Goal: Book appointment/travel/reservation

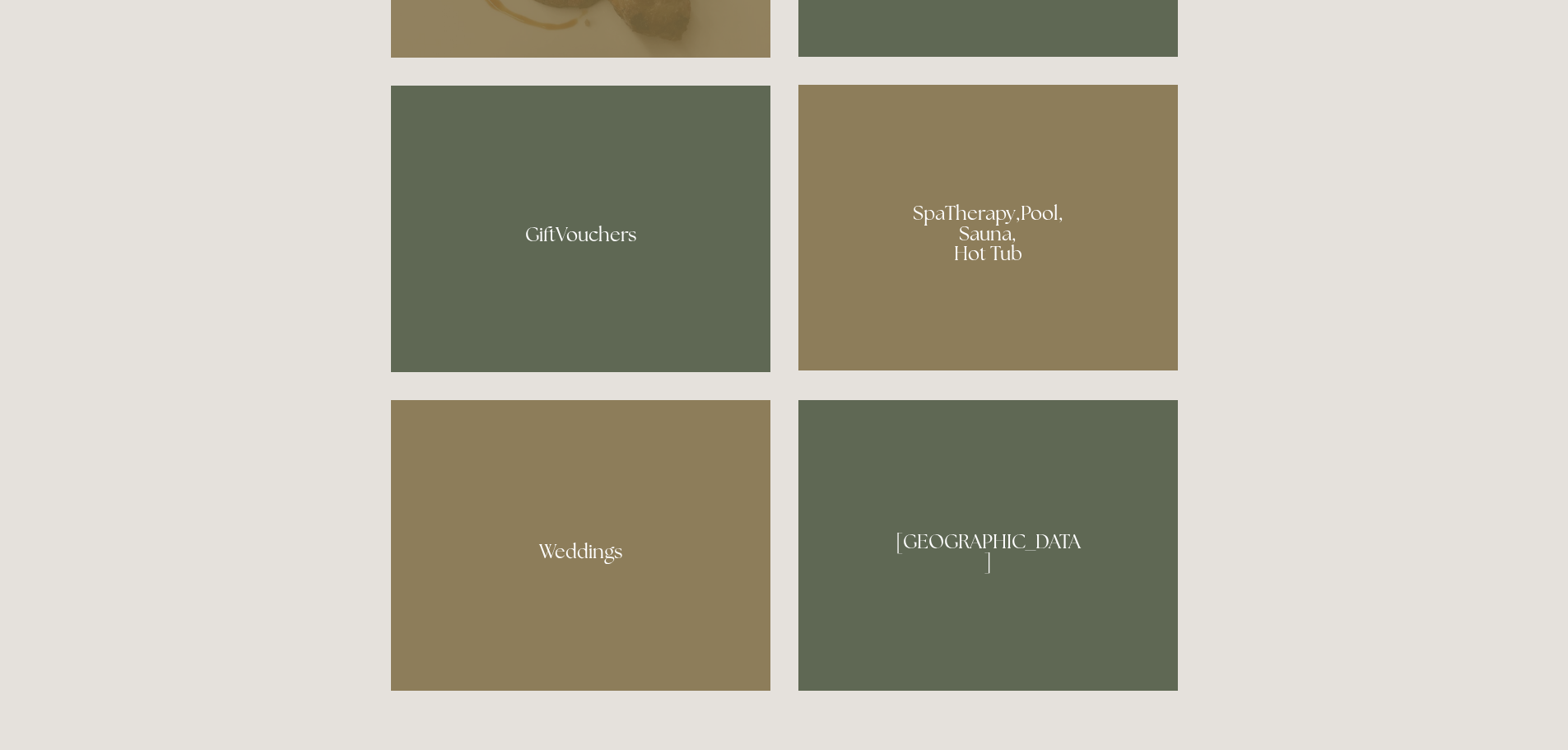
scroll to position [1235, 0]
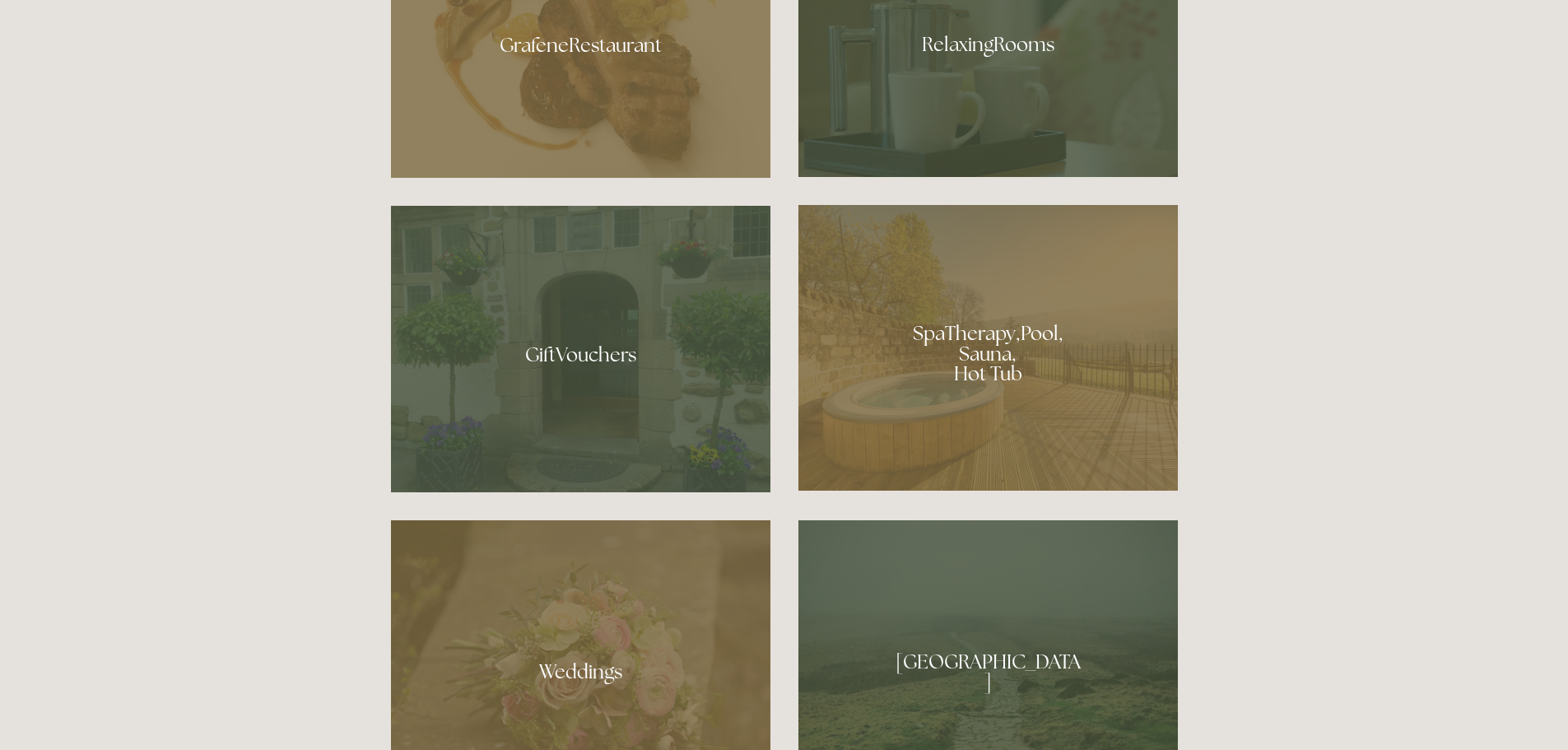
click at [968, 324] on div at bounding box center [989, 348] width 380 height 286
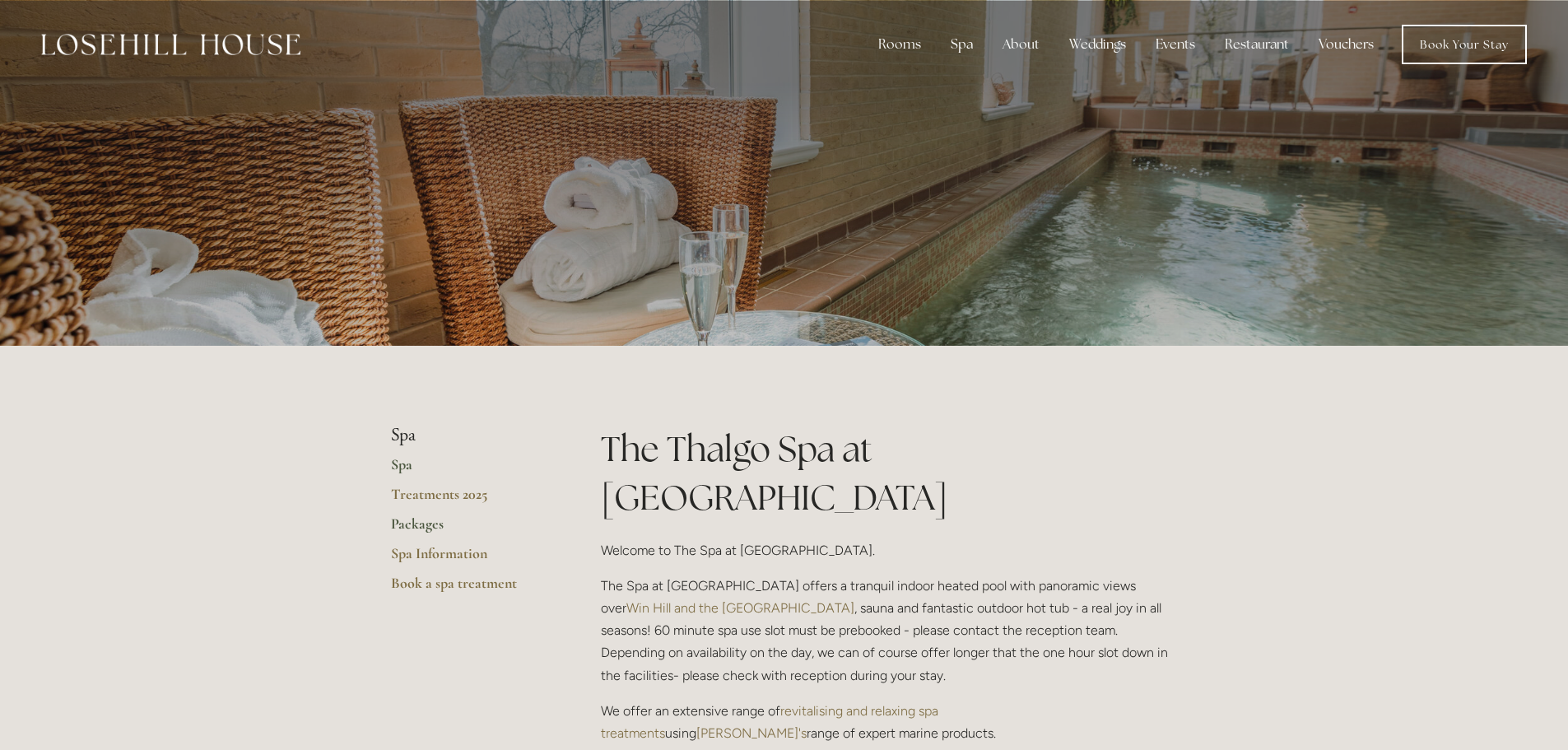
click at [409, 518] on link "Packages" at bounding box center [469, 529] width 157 height 30
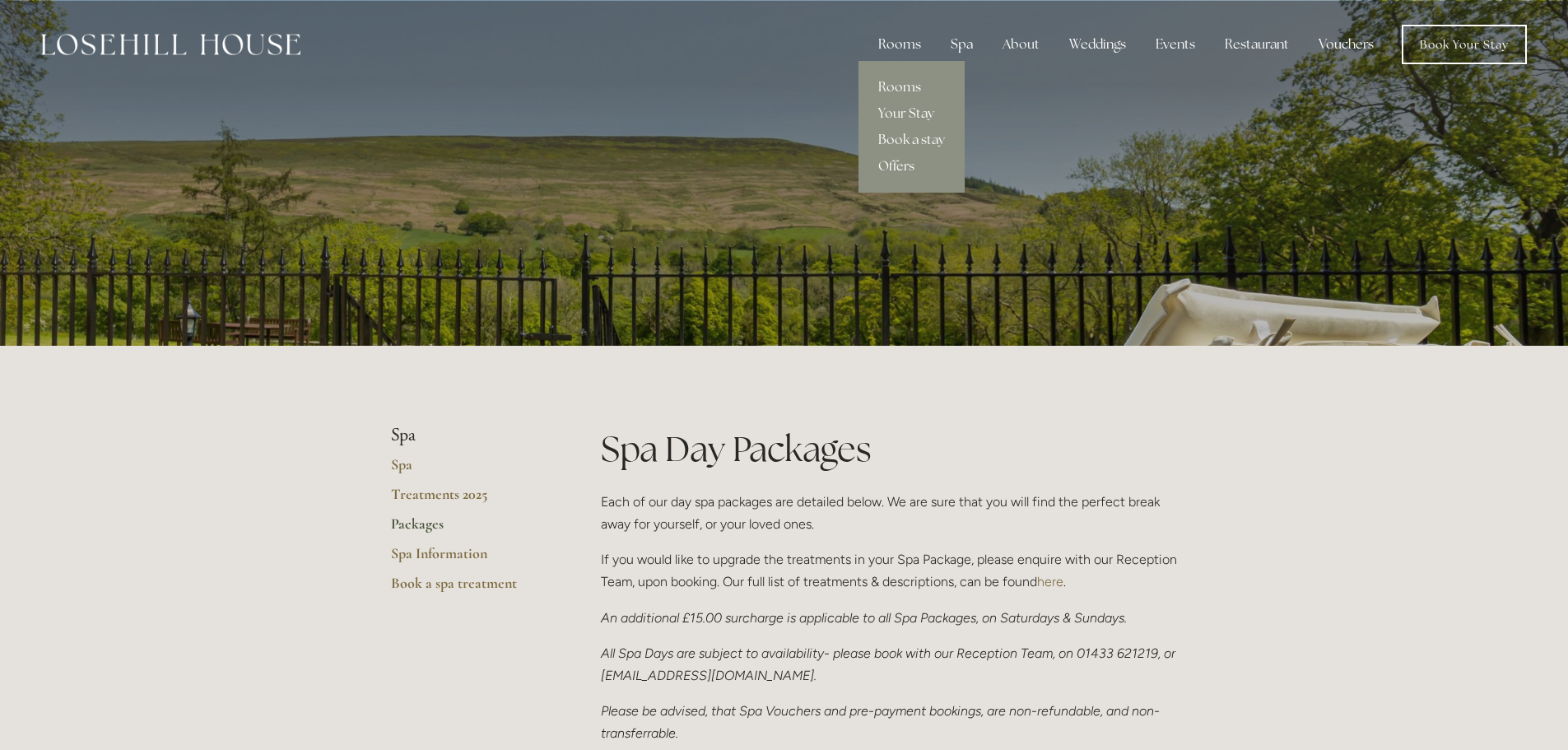
click at [892, 42] on div "Rooms" at bounding box center [901, 44] width 70 height 33
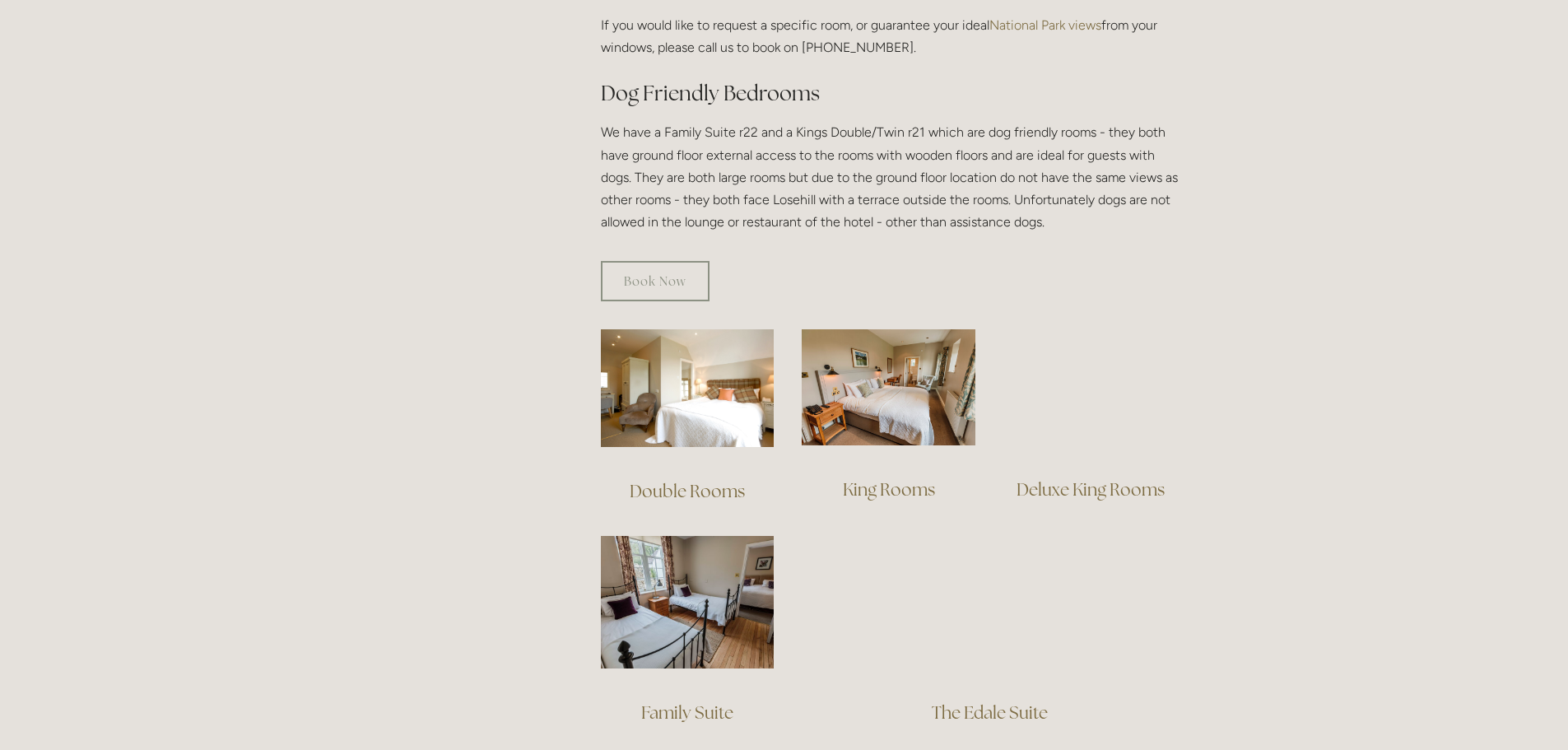
scroll to position [988, 0]
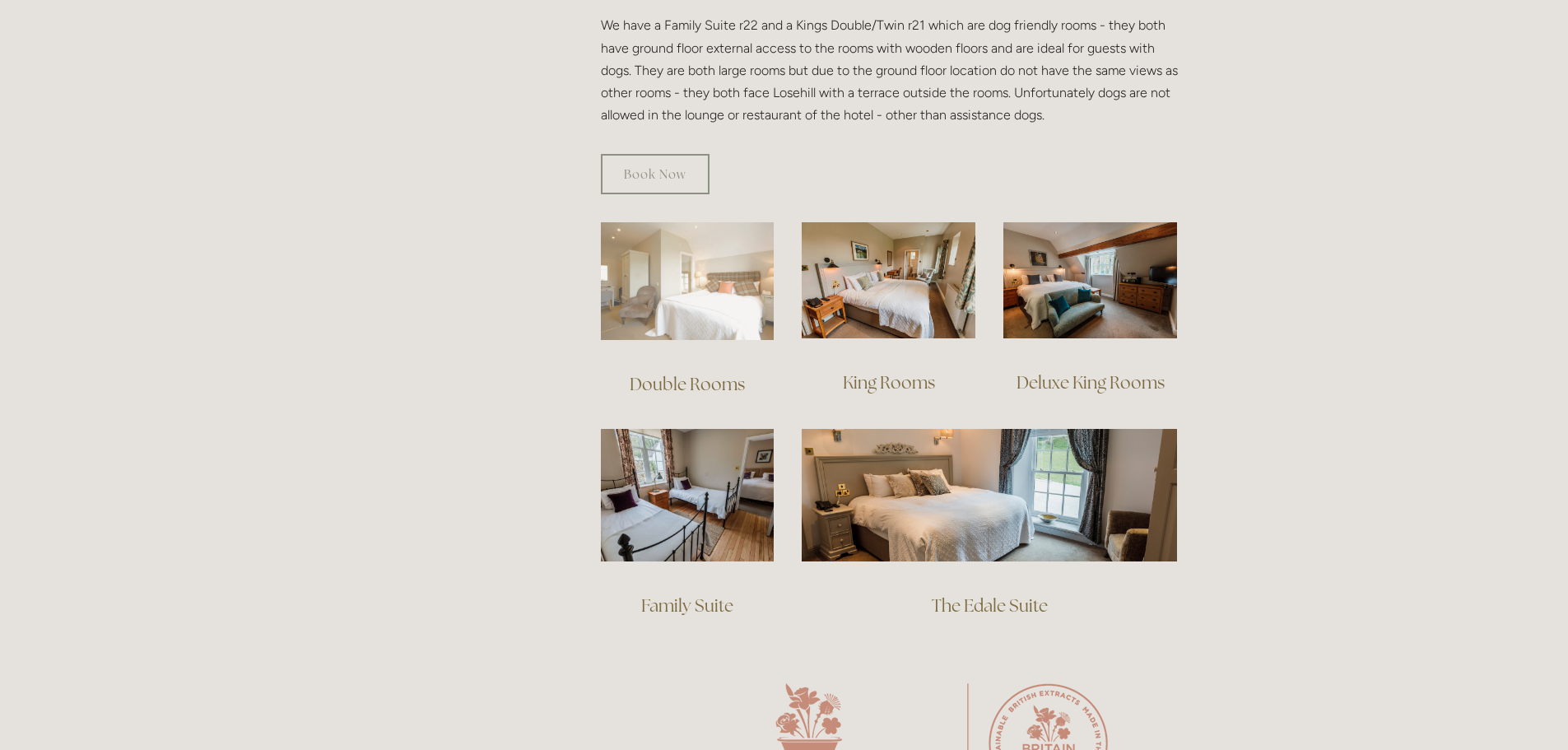
click at [681, 308] on img at bounding box center [687, 280] width 174 height 117
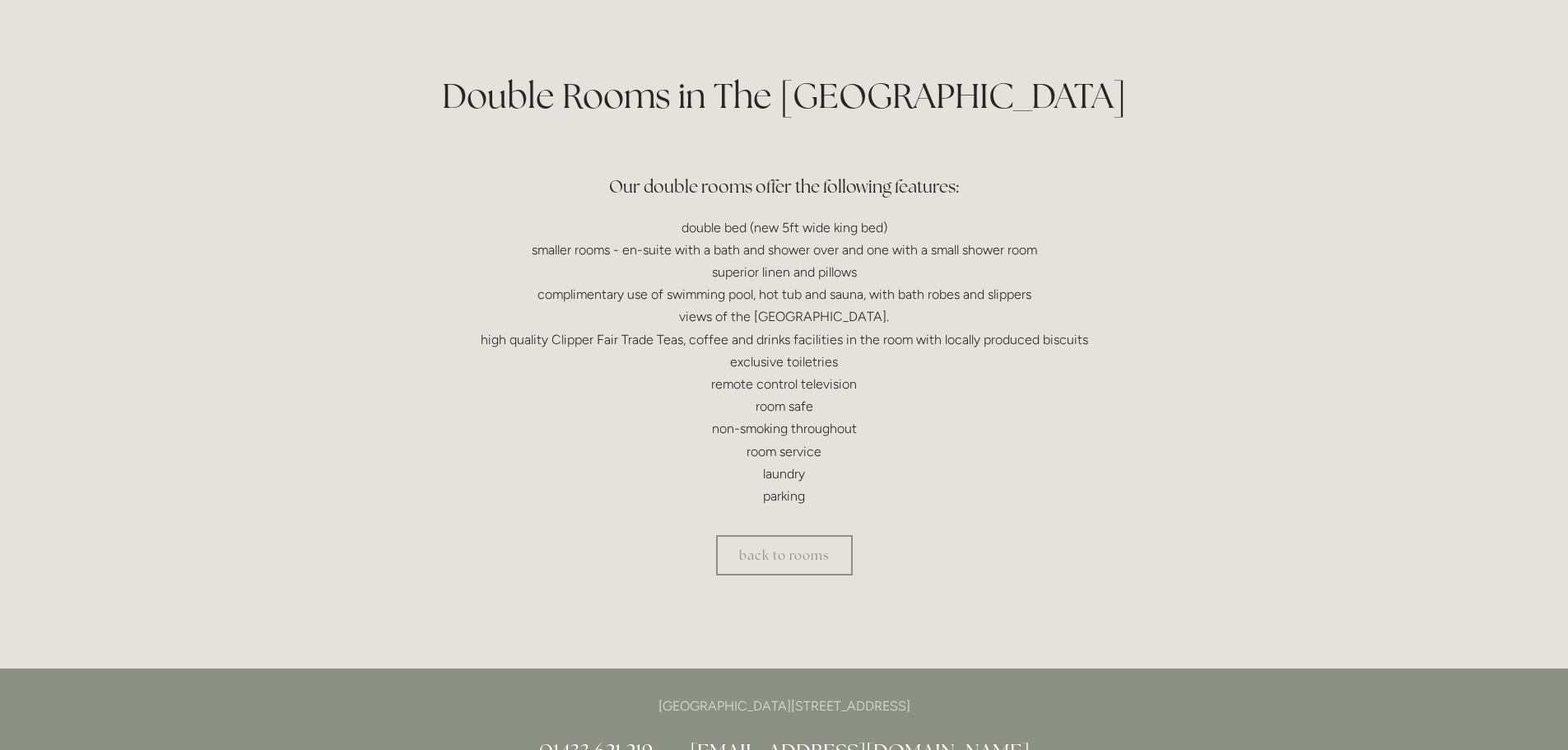
scroll to position [412, 0]
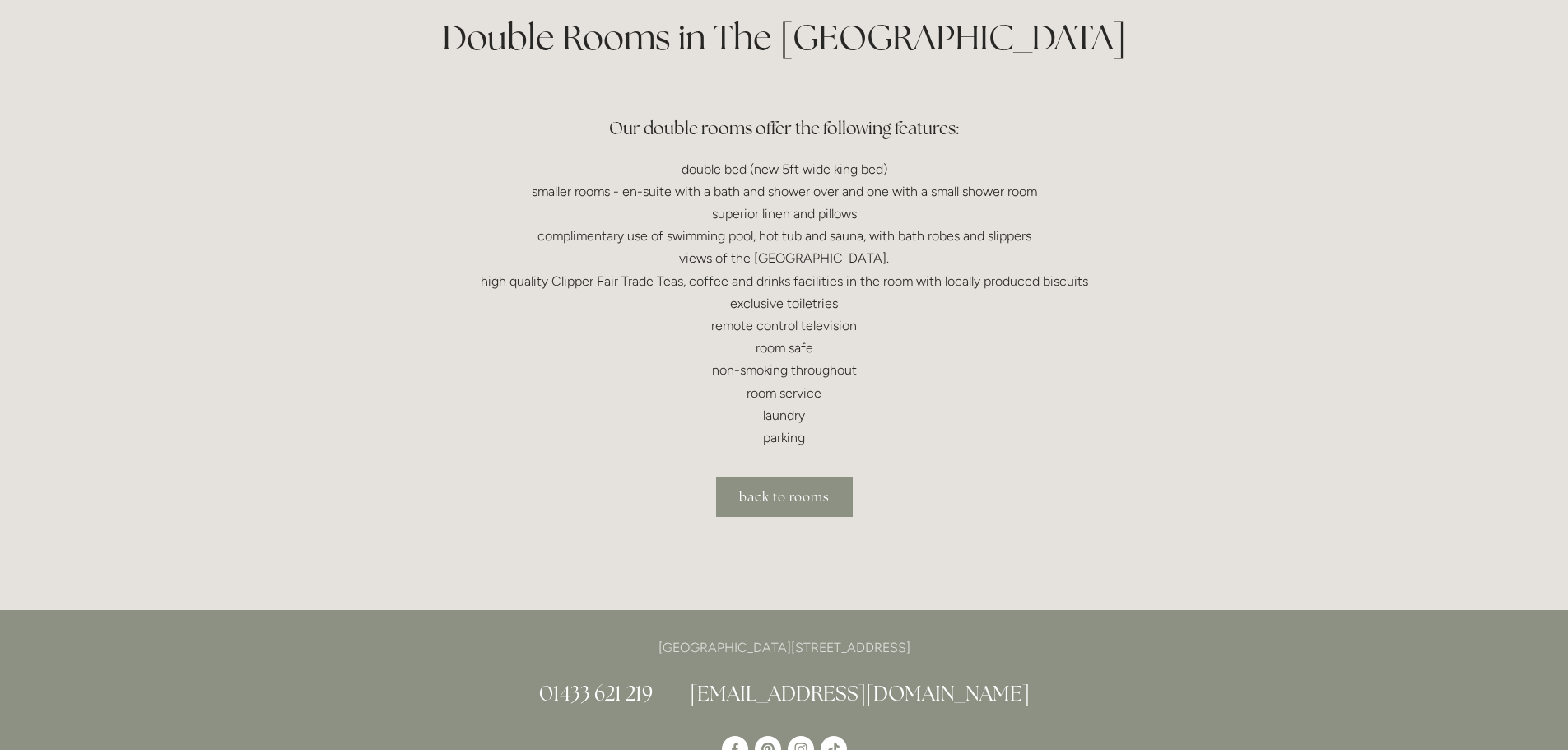
click at [789, 492] on link "back to rooms" at bounding box center [784, 496] width 136 height 40
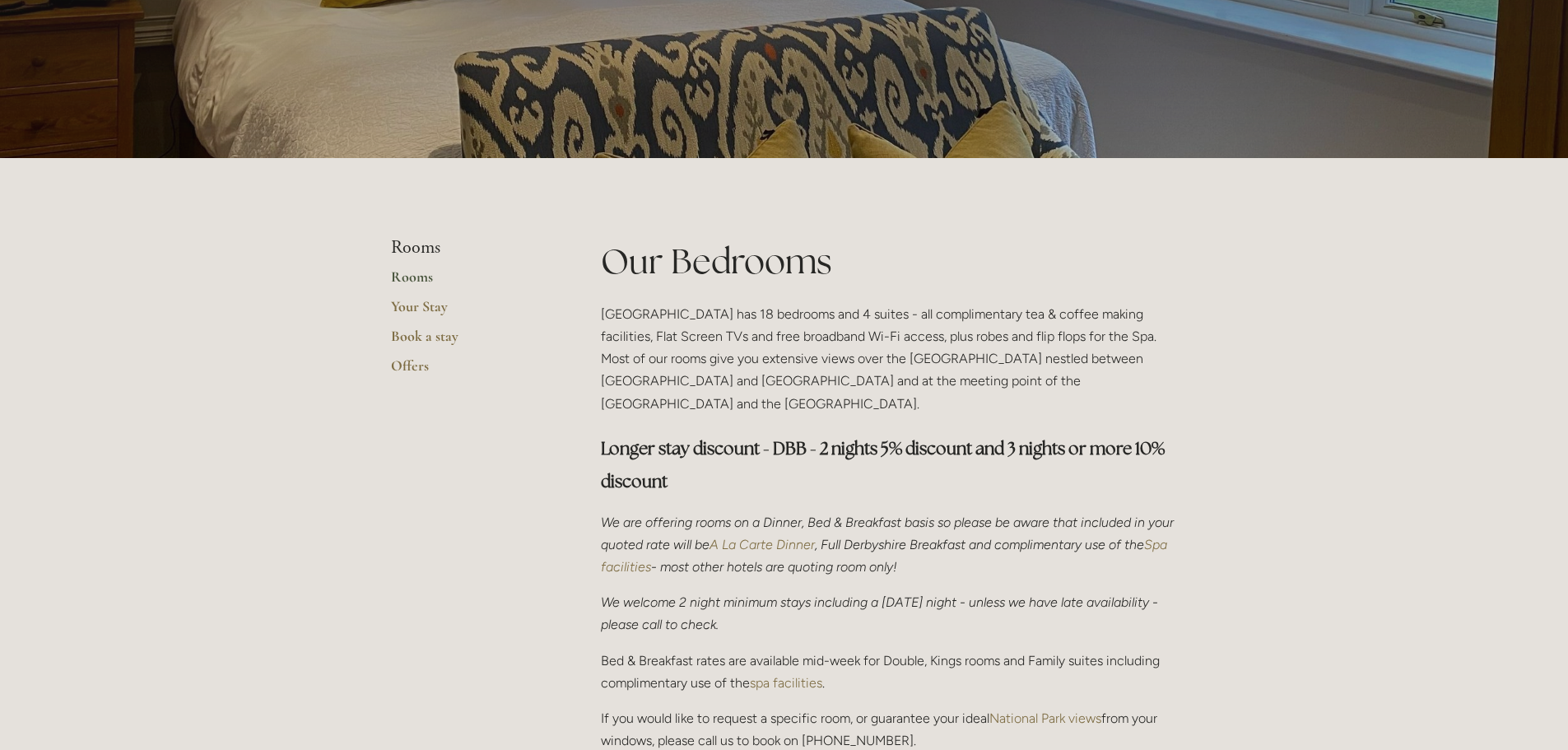
scroll to position [247, 0]
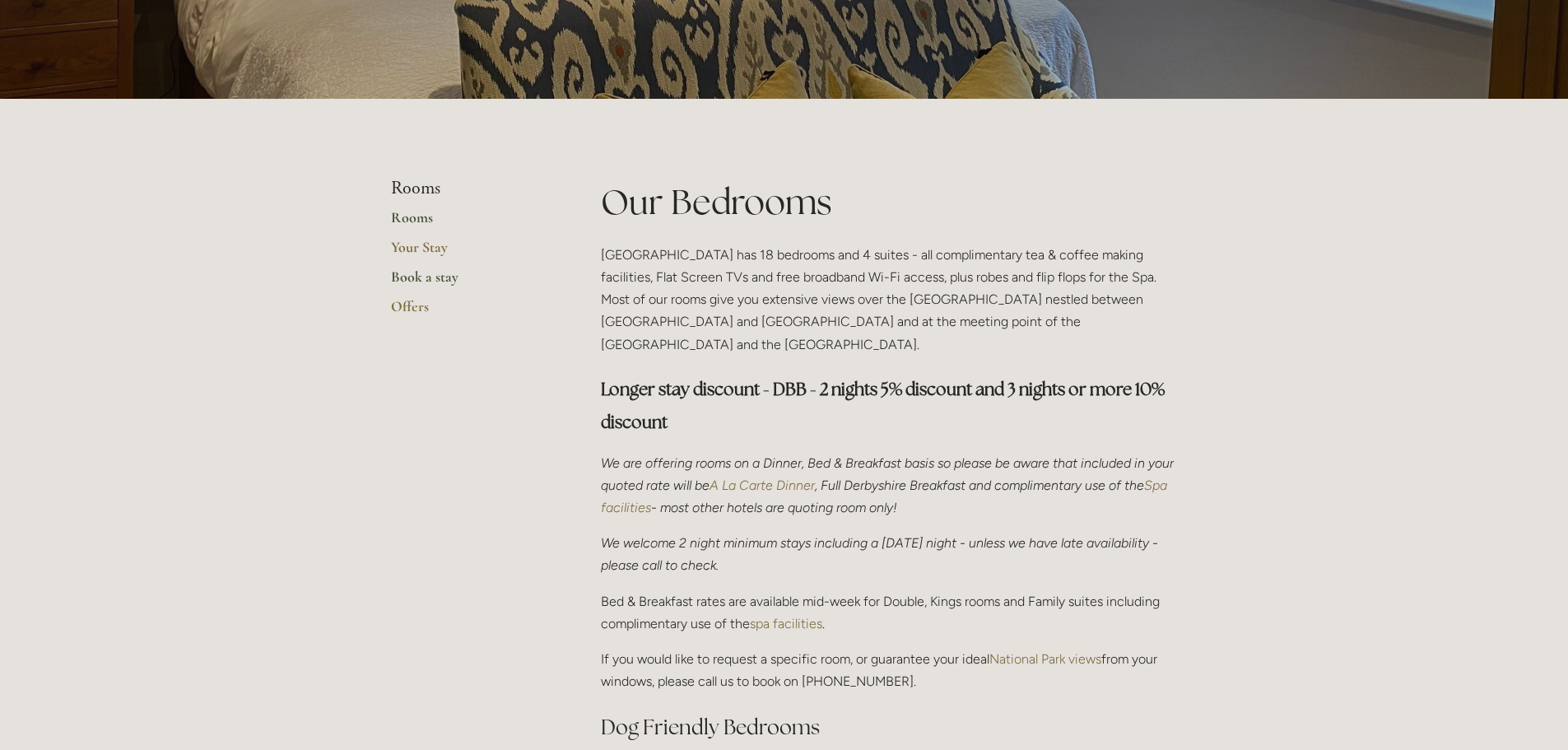
click at [428, 268] on ul "Rooms Rooms Your Stay Book a stay Offers" at bounding box center [469, 252] width 157 height 149
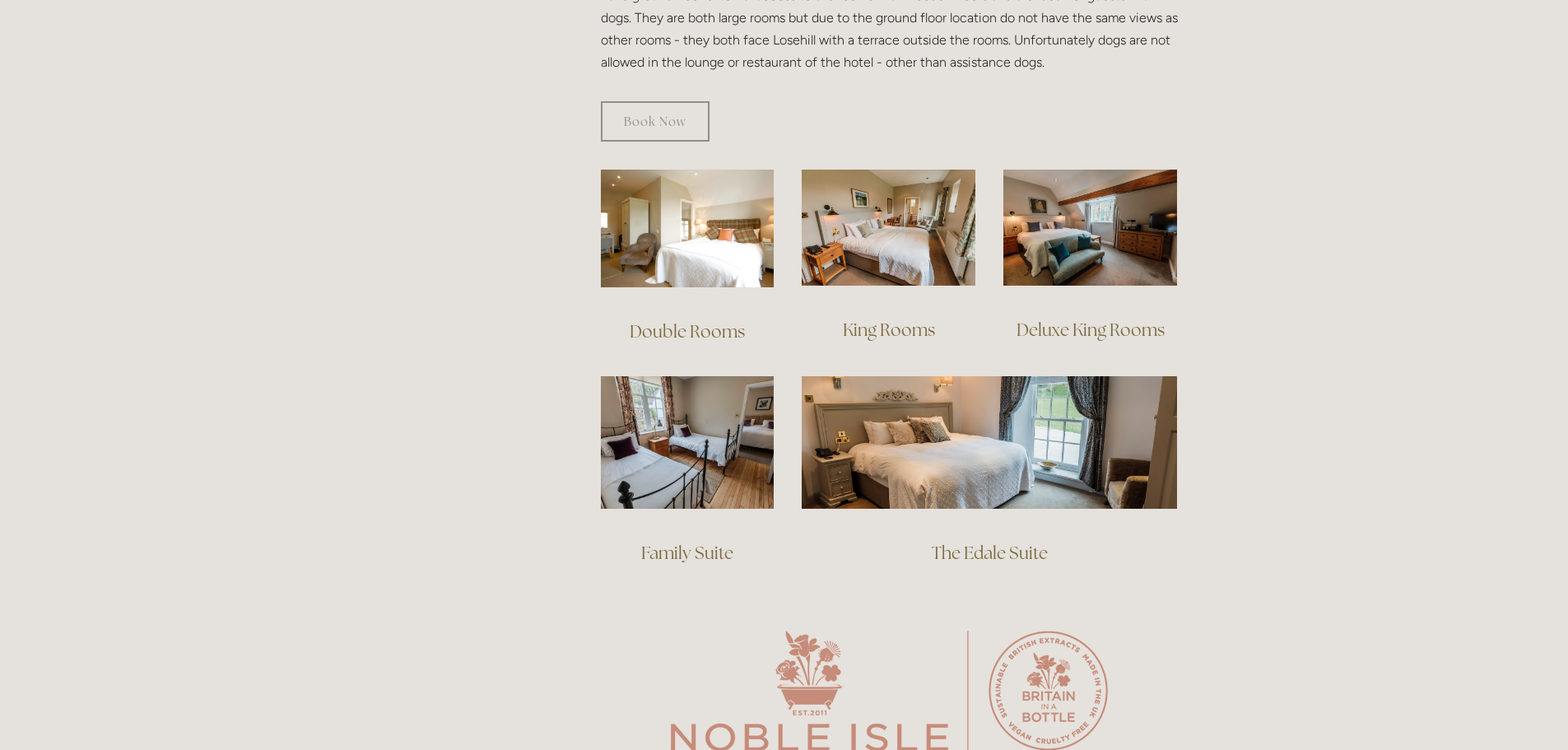
scroll to position [1070, 0]
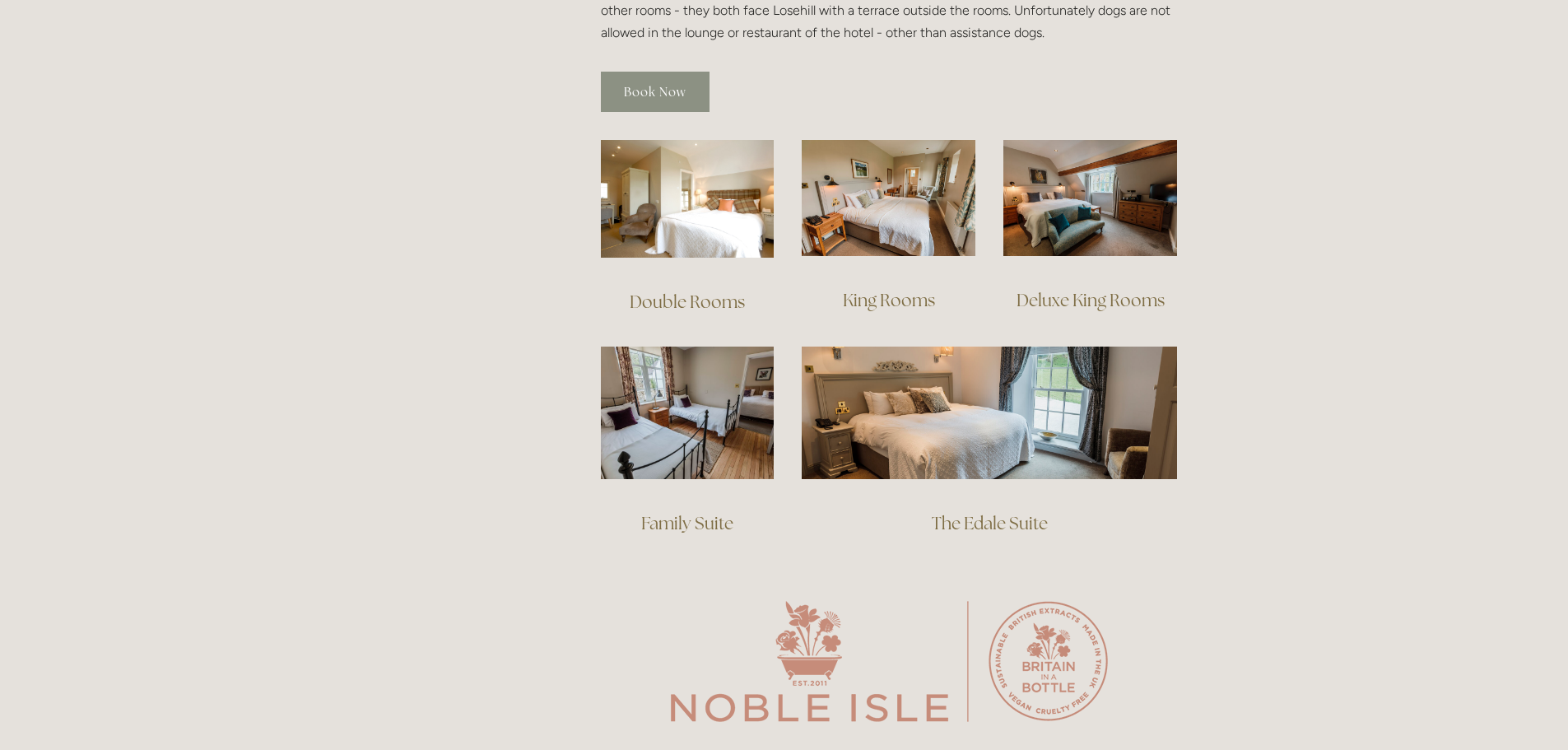
click at [618, 82] on link "Book Now" at bounding box center [655, 91] width 109 height 40
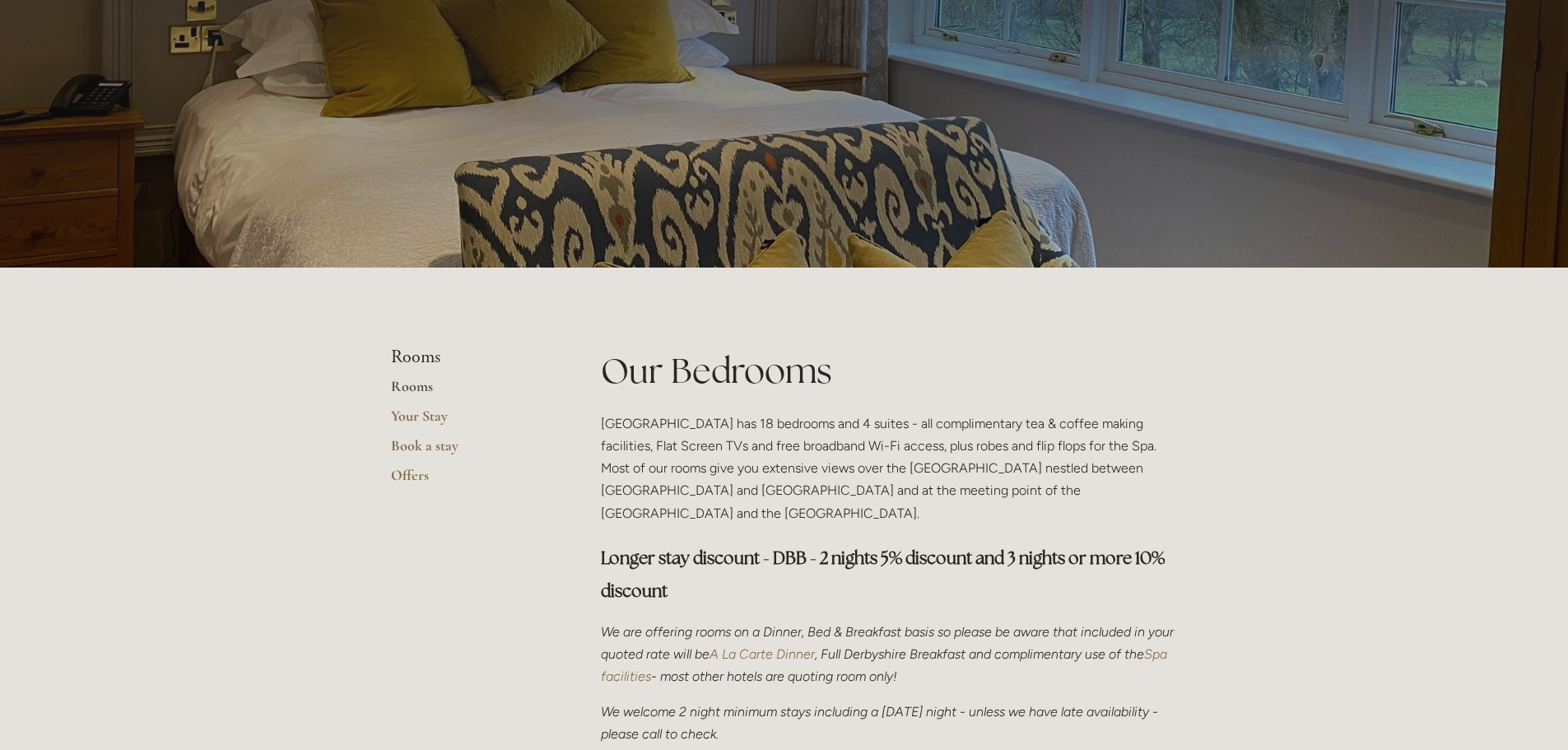
scroll to position [0, 0]
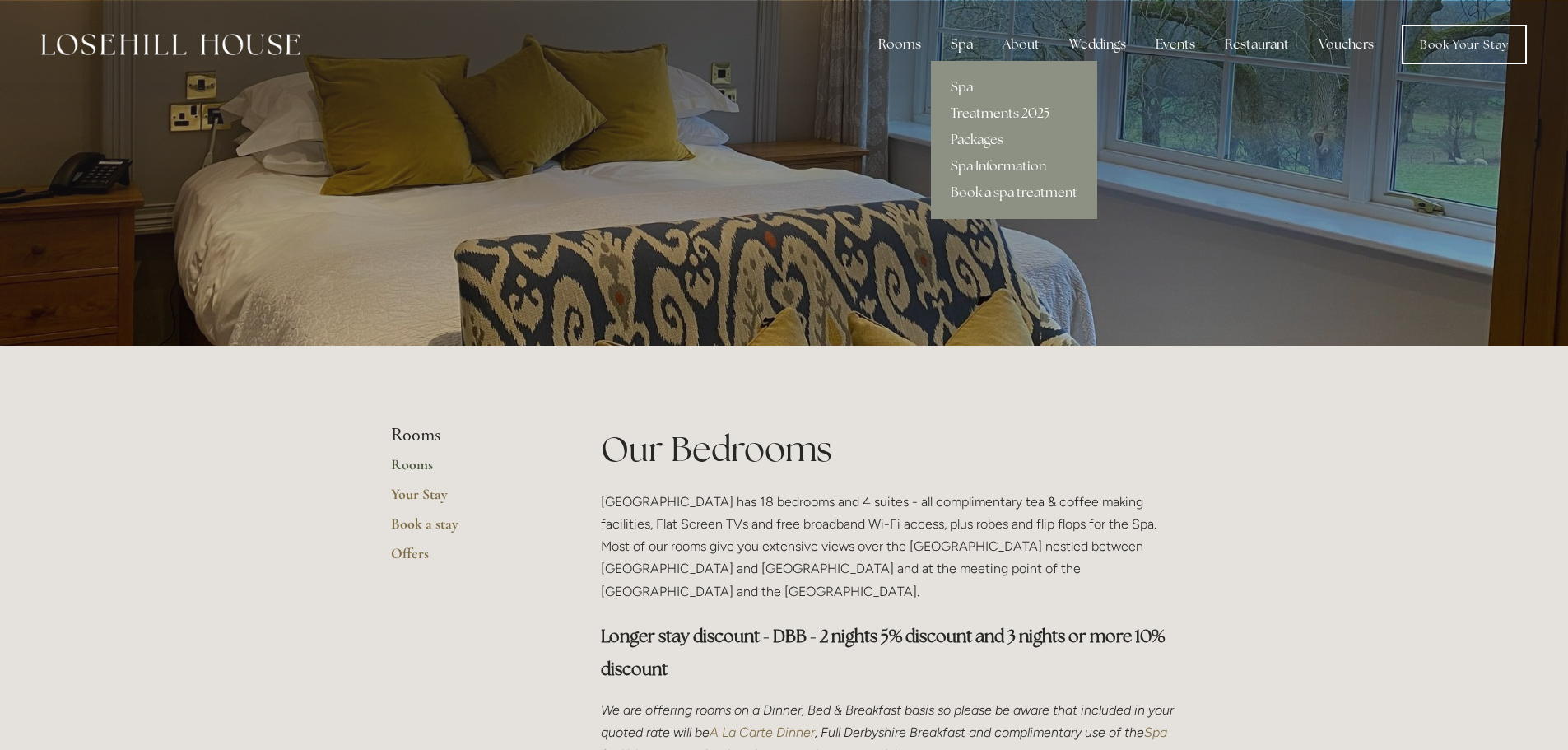
click at [991, 108] on link "Treatments 2025" at bounding box center [1014, 114] width 166 height 26
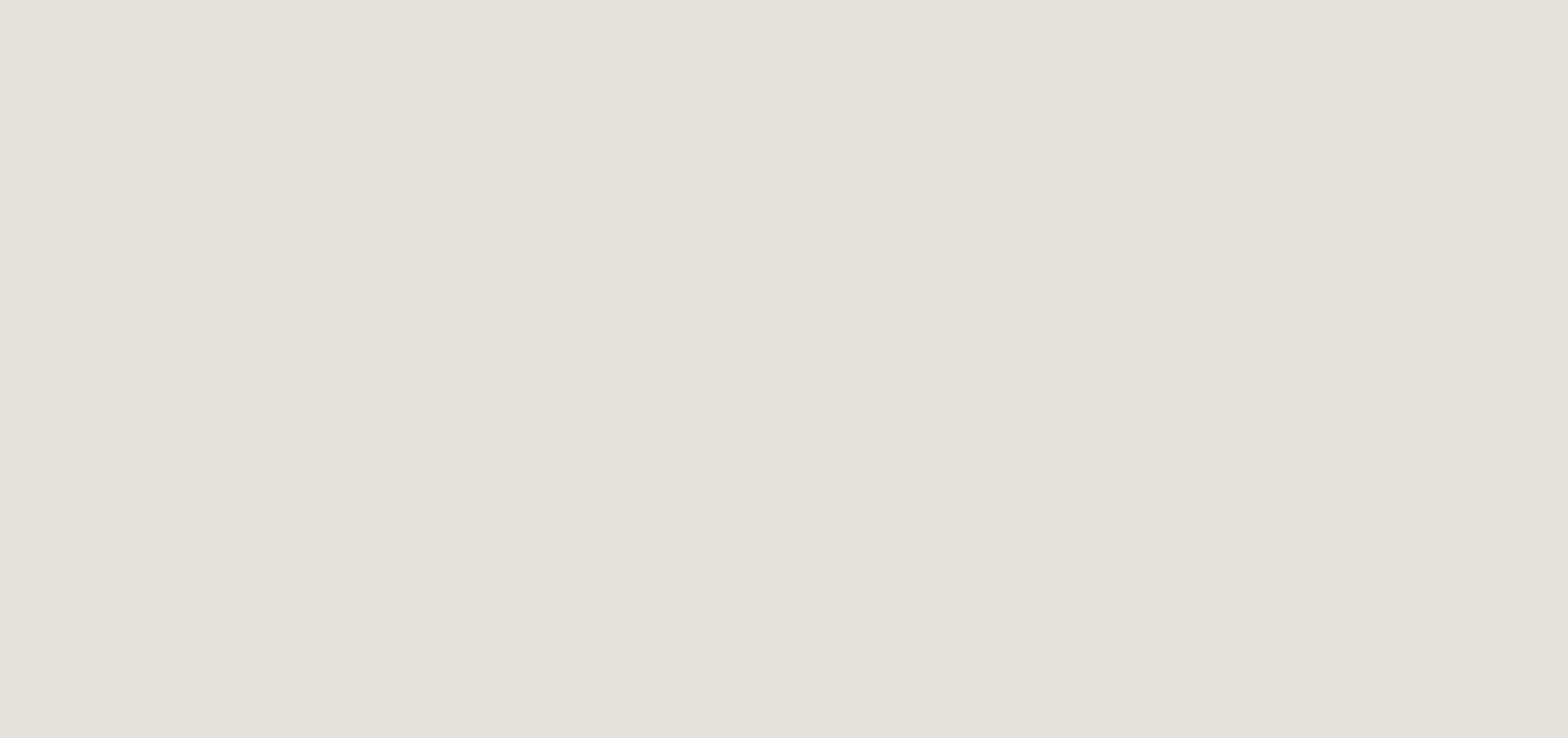
scroll to position [1077, 0]
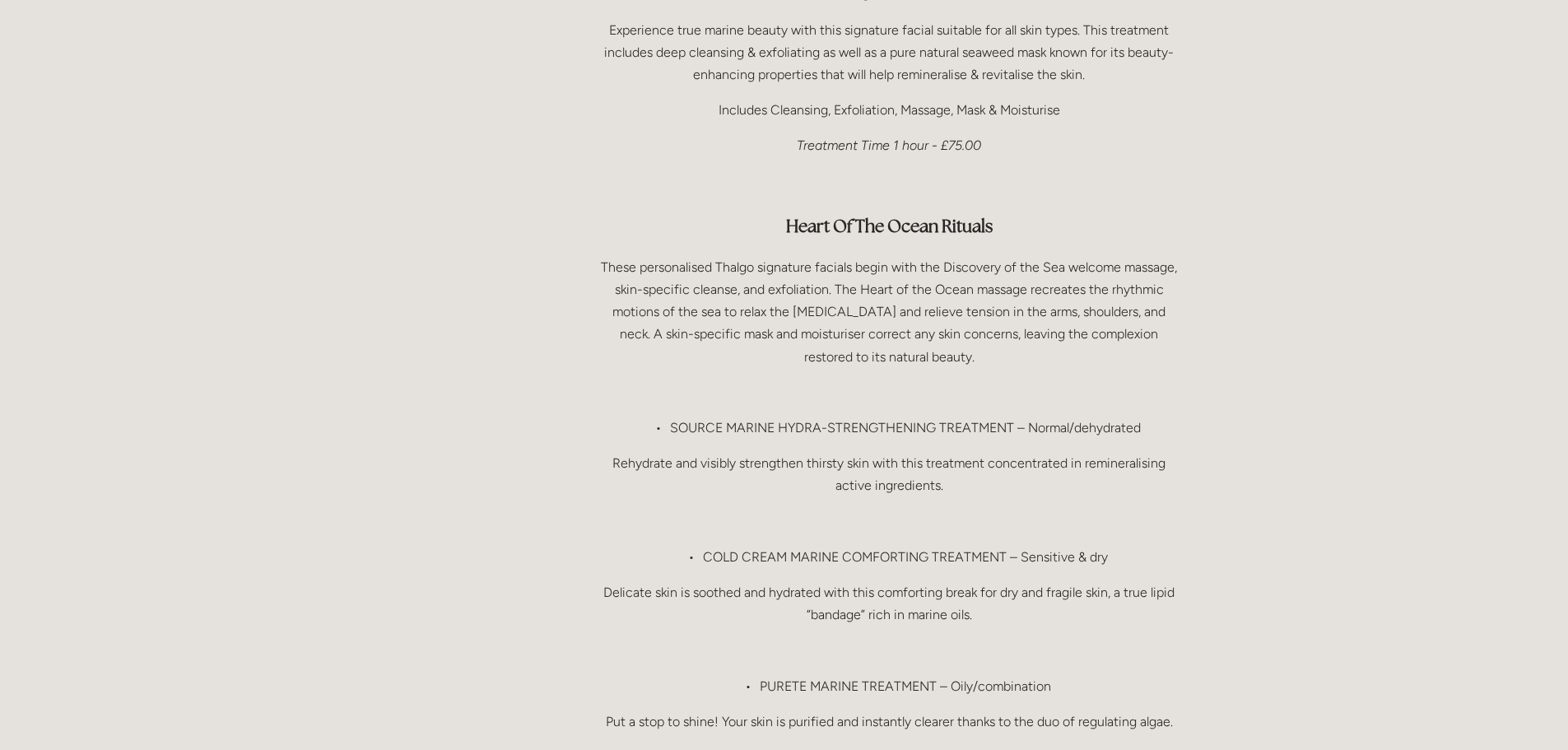
scroll to position [1152, 0]
